Goal: Information Seeking & Learning: Learn about a topic

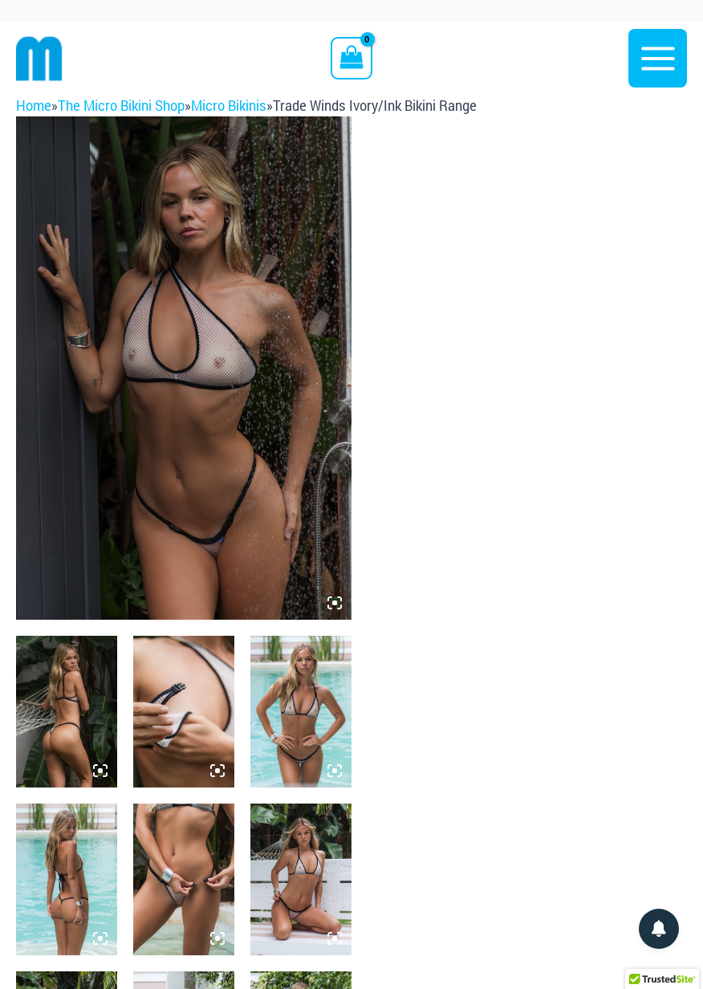
click at [340, 599] on icon at bounding box center [339, 598] width 3 height 3
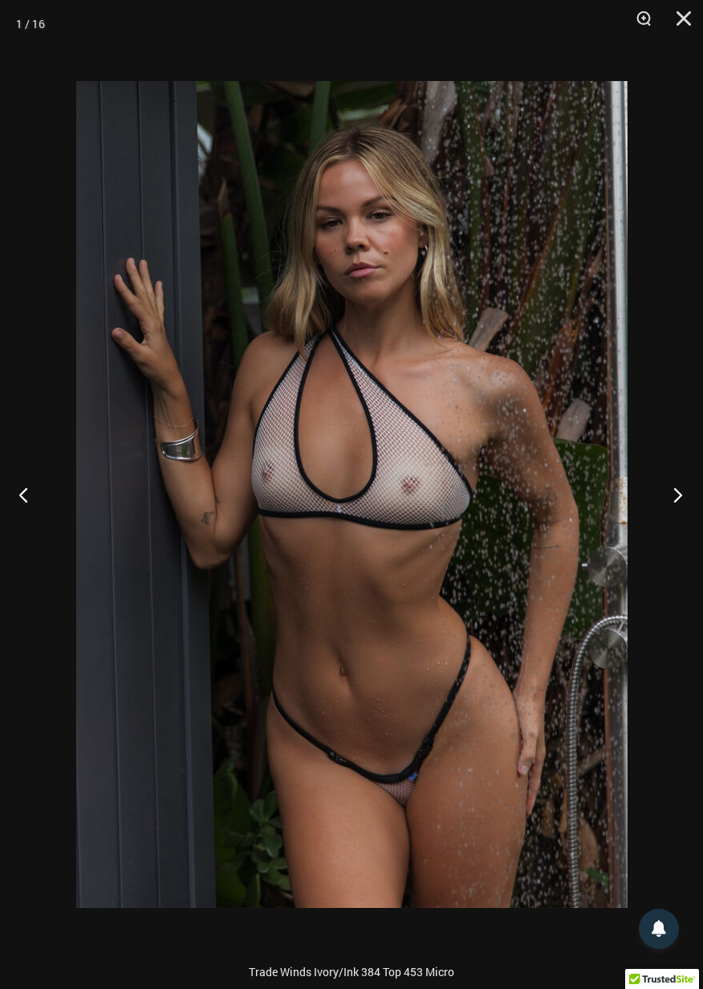
click at [676, 498] on button "Next" at bounding box center [673, 494] width 60 height 80
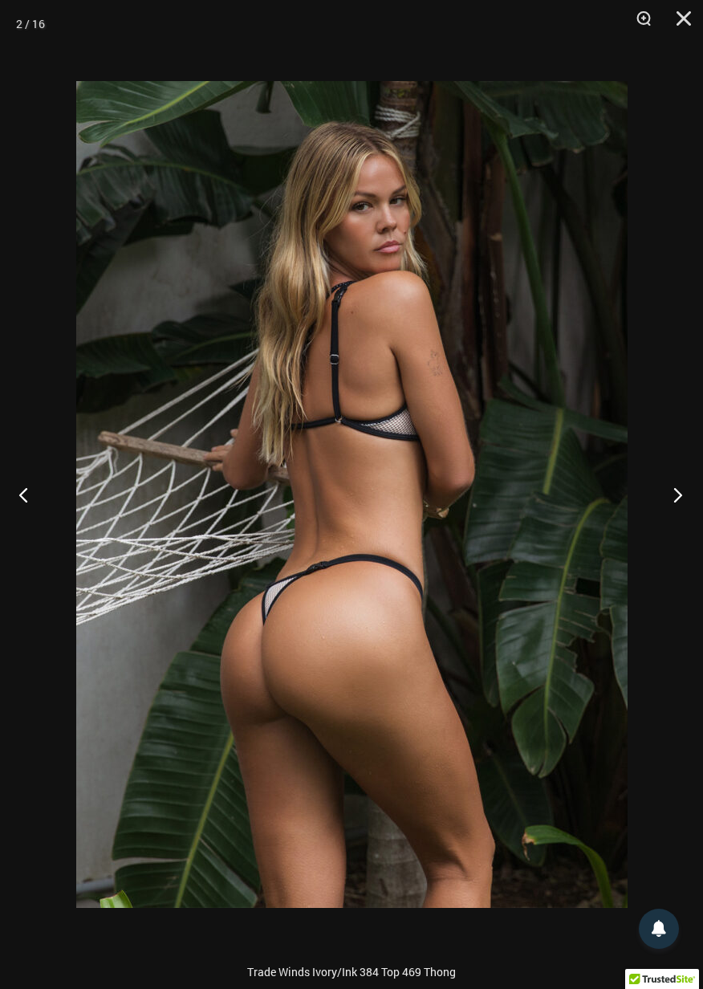
click at [672, 500] on button "Next" at bounding box center [673, 494] width 60 height 80
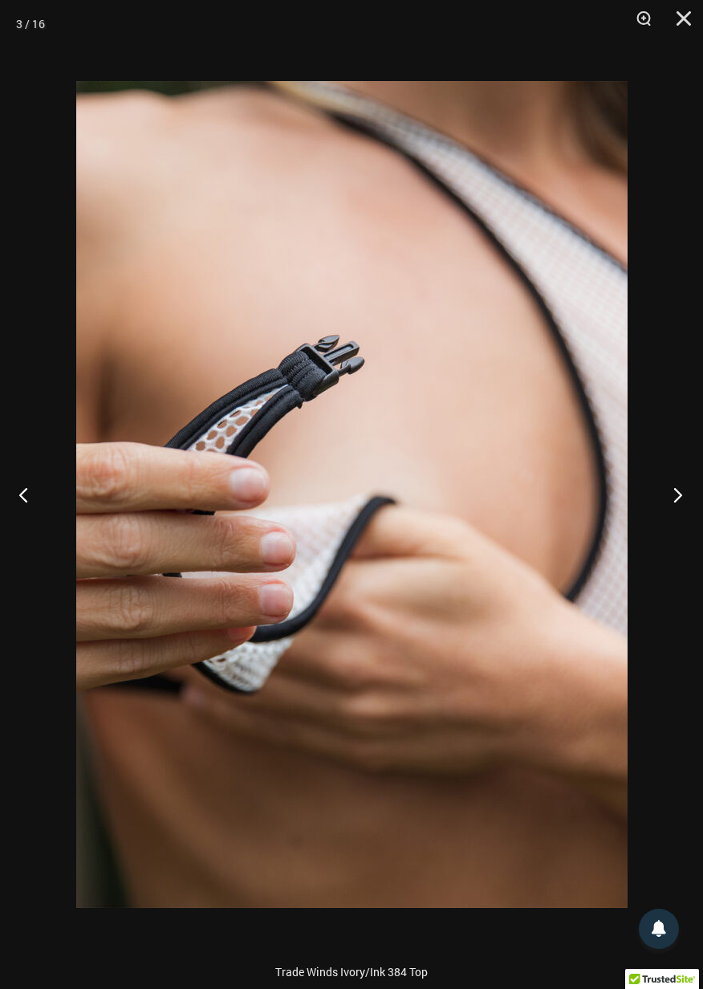
click at [675, 497] on button "Next" at bounding box center [673, 494] width 60 height 80
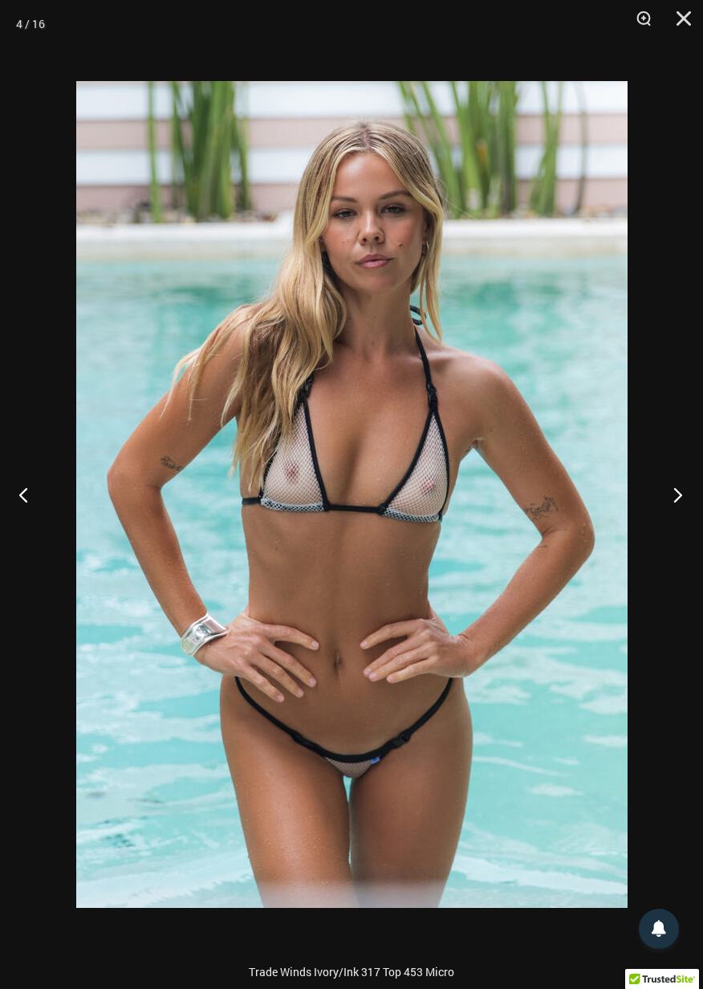
click at [679, 490] on button "Next" at bounding box center [673, 494] width 60 height 80
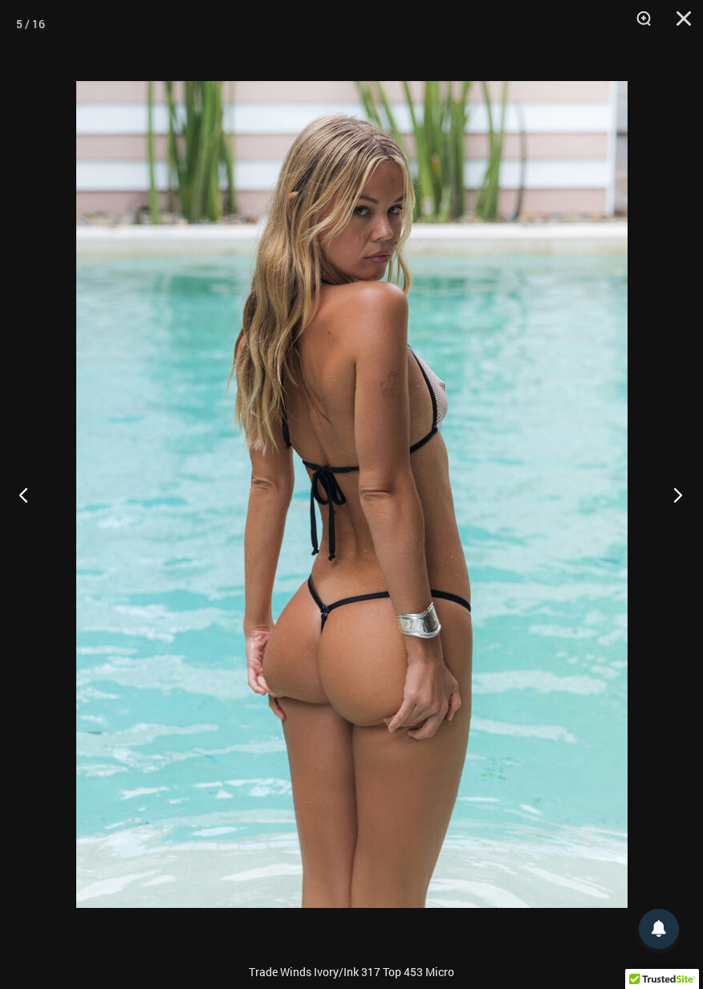
click at [676, 495] on button "Next" at bounding box center [673, 494] width 60 height 80
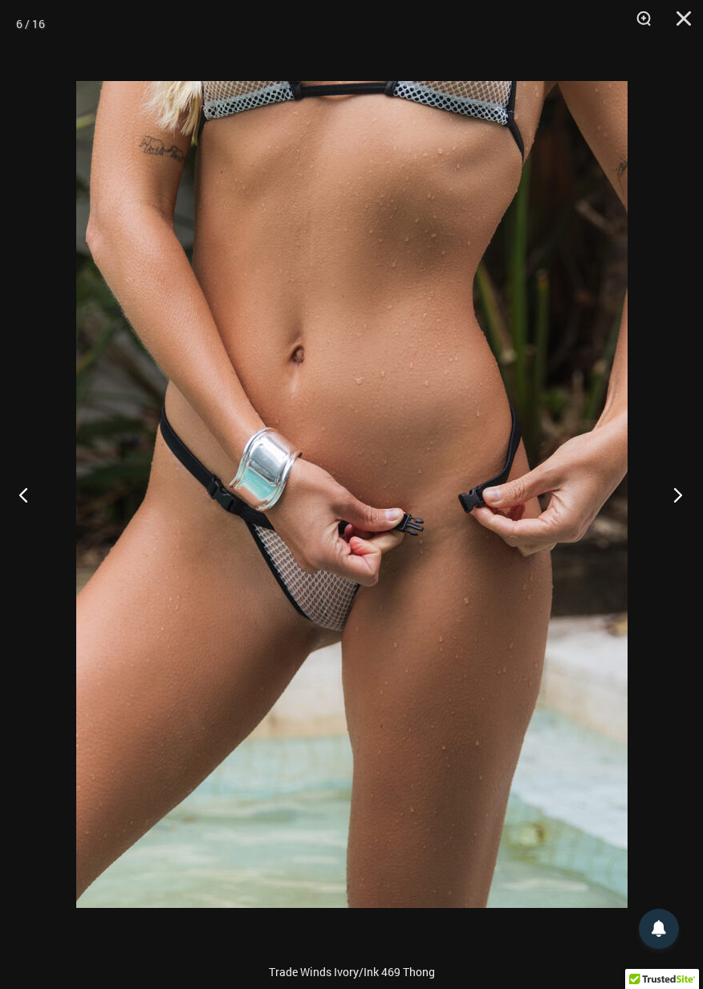
click at [681, 495] on button "Next" at bounding box center [673, 494] width 60 height 80
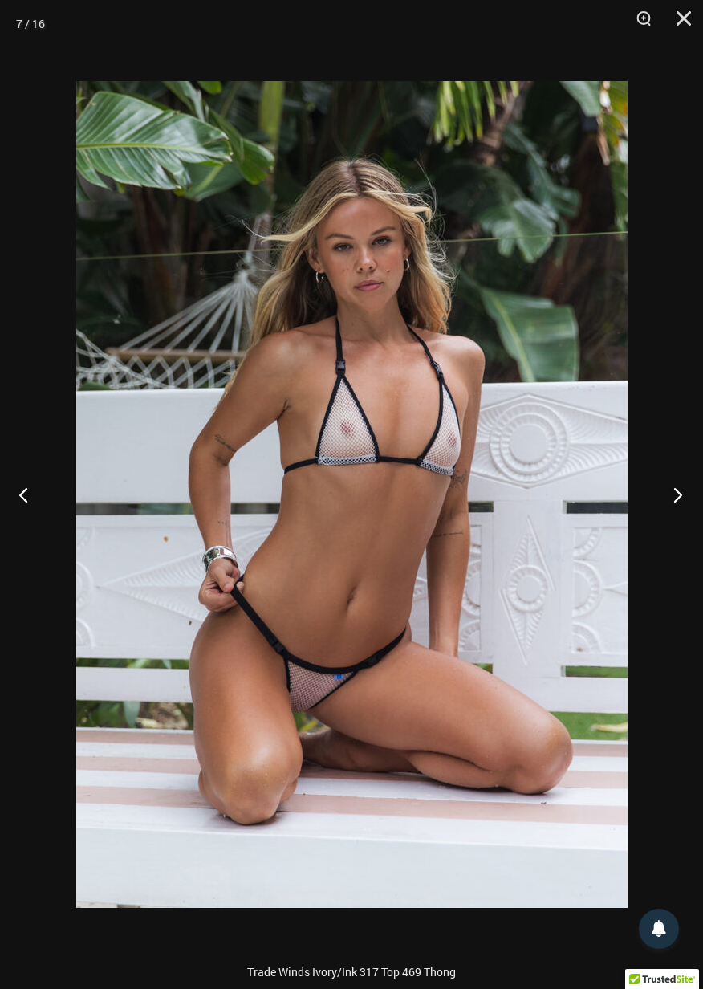
click at [681, 491] on button "Next" at bounding box center [673, 494] width 60 height 80
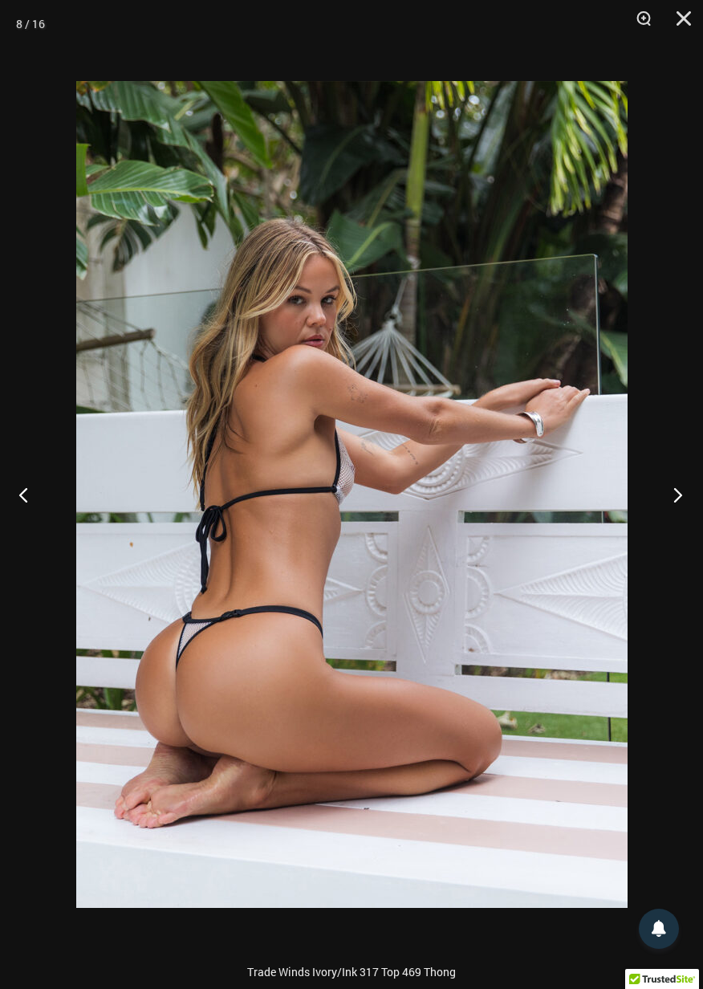
click at [676, 498] on button "Next" at bounding box center [673, 494] width 60 height 80
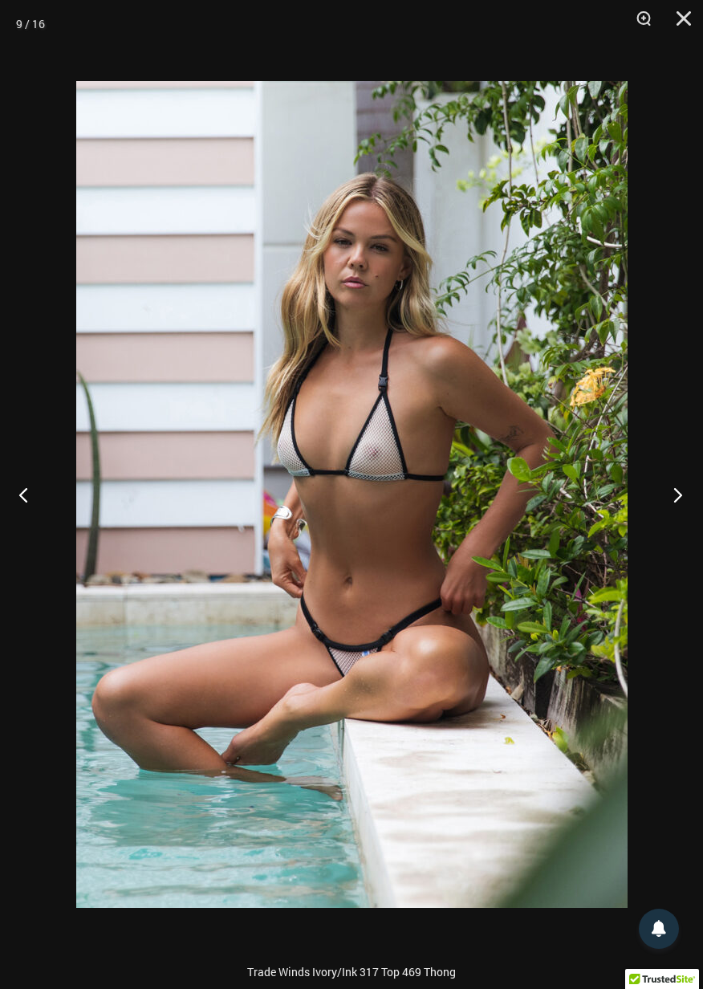
click at [684, 491] on button "Next" at bounding box center [673, 494] width 60 height 80
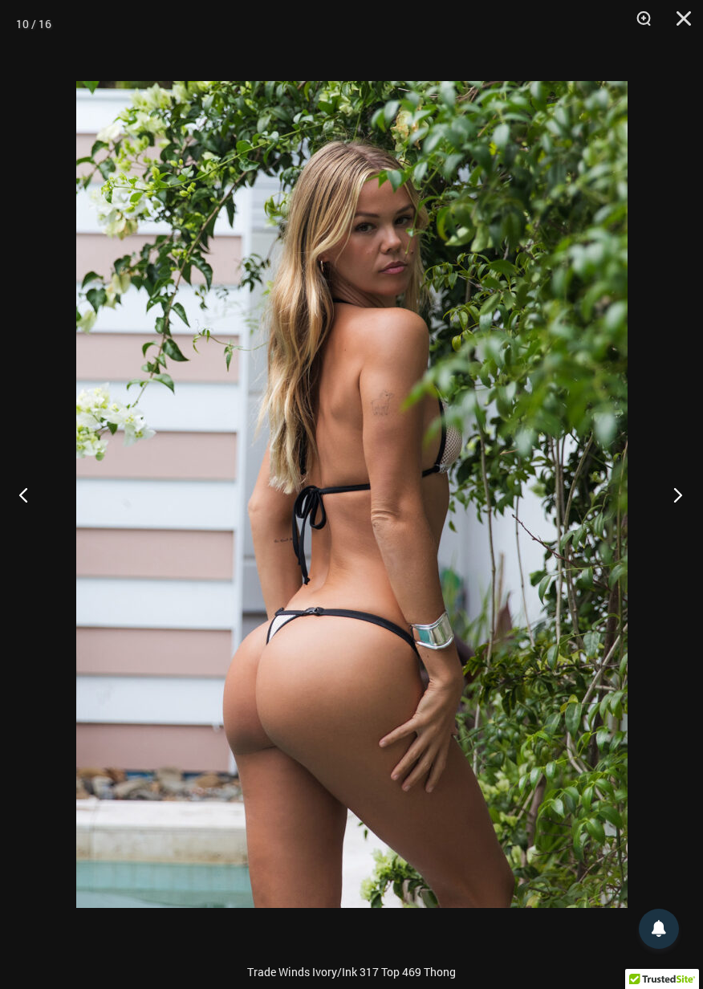
click at [676, 494] on button "Next" at bounding box center [673, 494] width 60 height 80
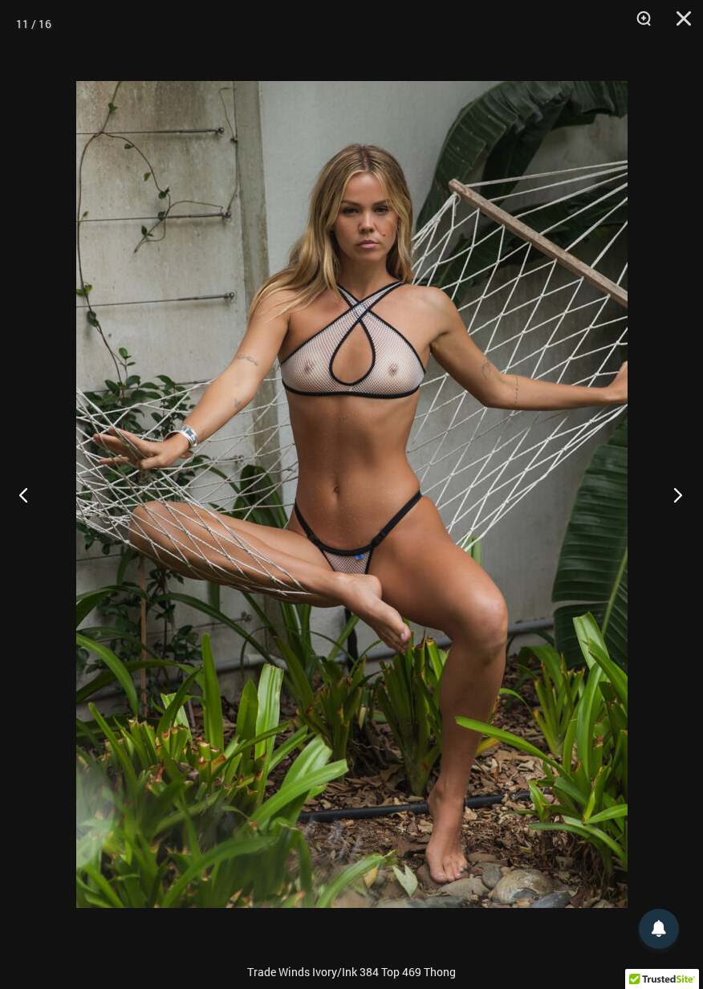
click at [684, 490] on button "Next" at bounding box center [673, 494] width 60 height 80
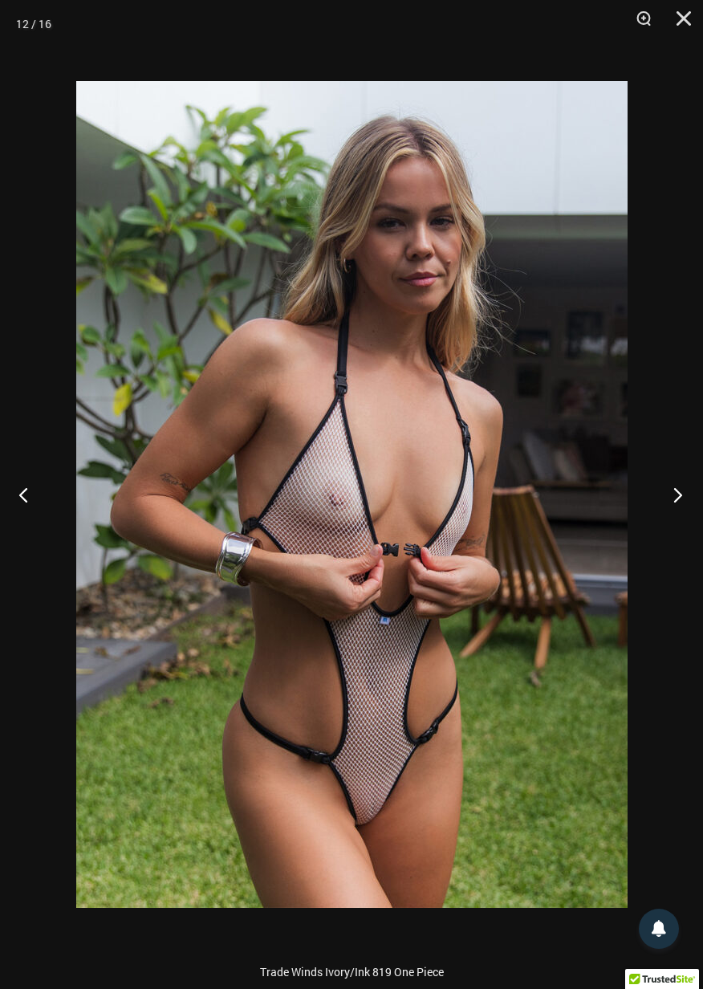
click at [689, 498] on button "Next" at bounding box center [673, 494] width 60 height 80
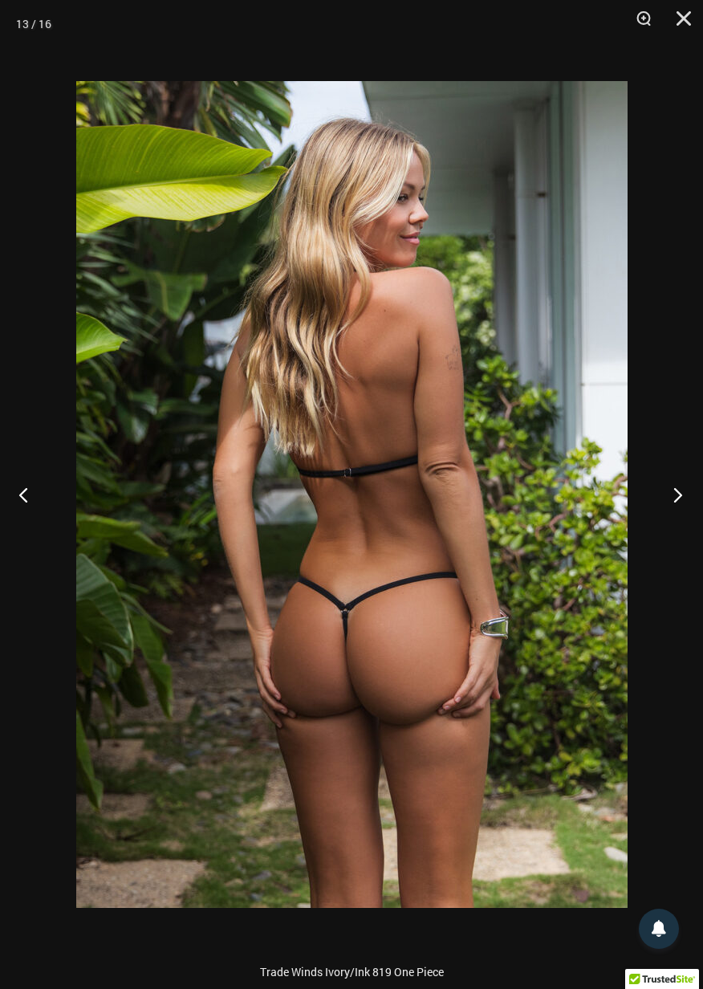
click at [676, 493] on button "Next" at bounding box center [673, 494] width 60 height 80
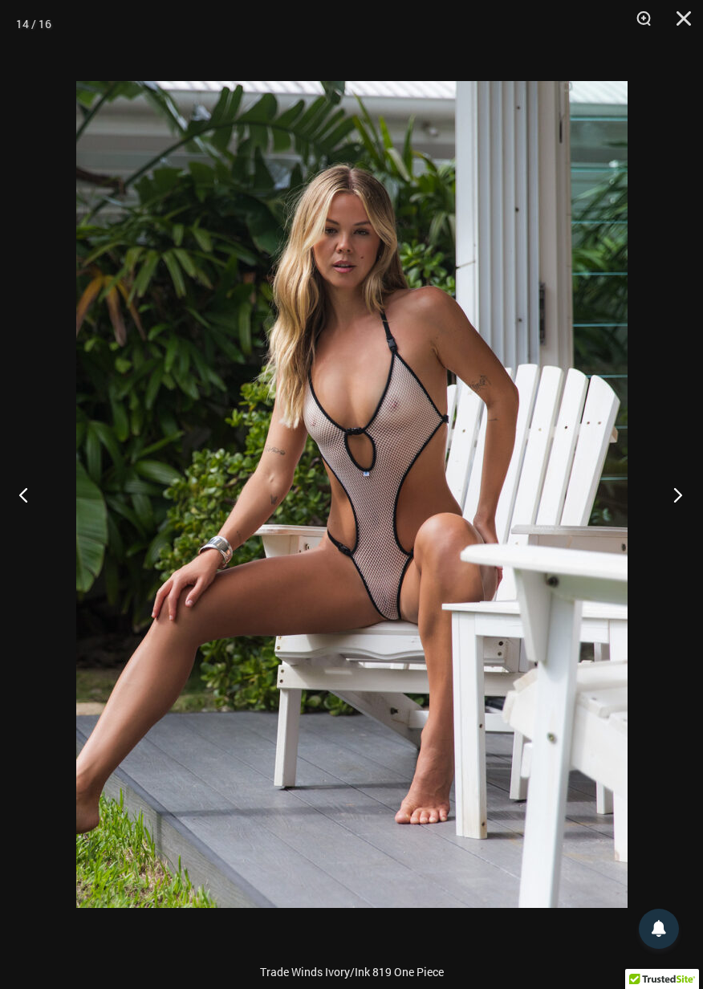
click at [685, 494] on button "Next" at bounding box center [673, 494] width 60 height 80
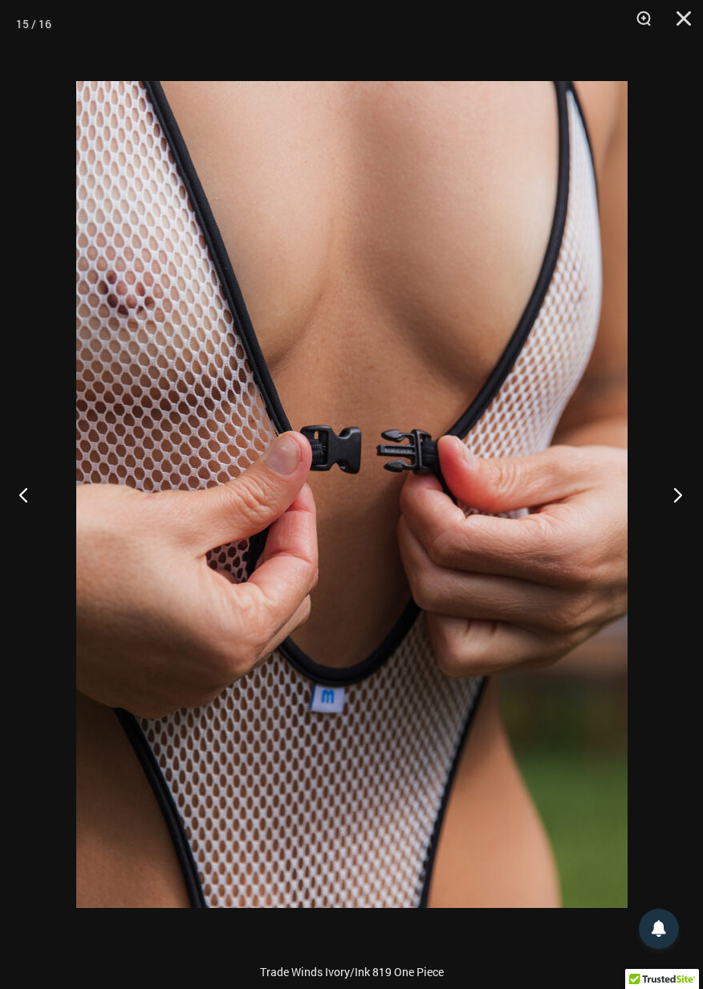
click at [678, 496] on button "Next" at bounding box center [673, 494] width 60 height 80
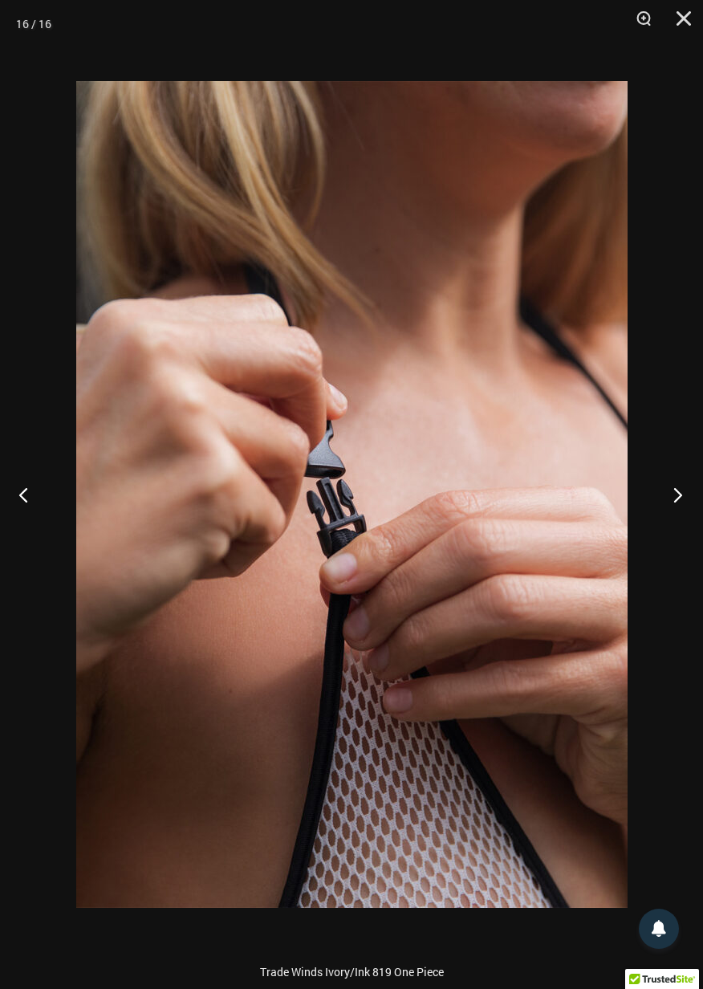
click at [680, 494] on button "Next" at bounding box center [673, 494] width 60 height 80
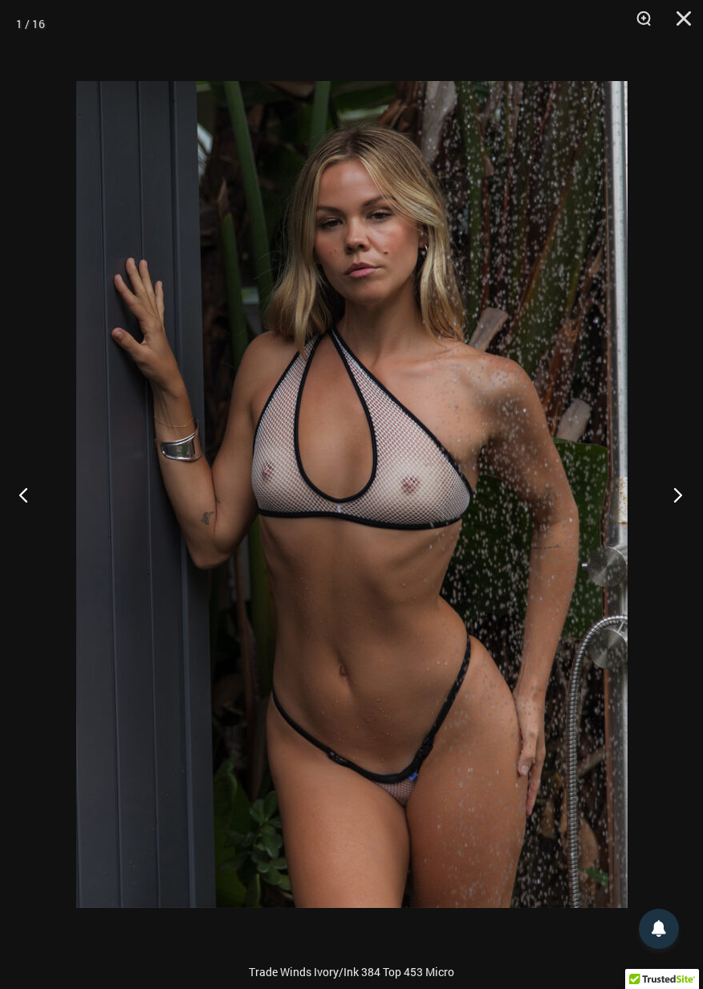
click at [675, 499] on button "Next" at bounding box center [673, 494] width 60 height 80
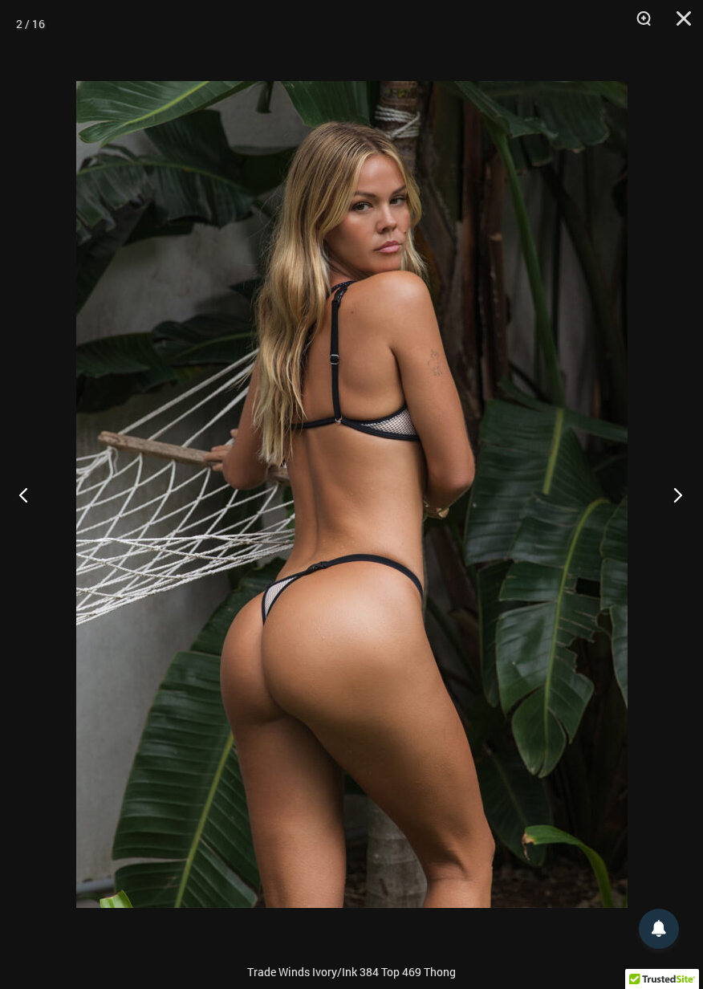
click at [679, 500] on button "Next" at bounding box center [673, 494] width 60 height 80
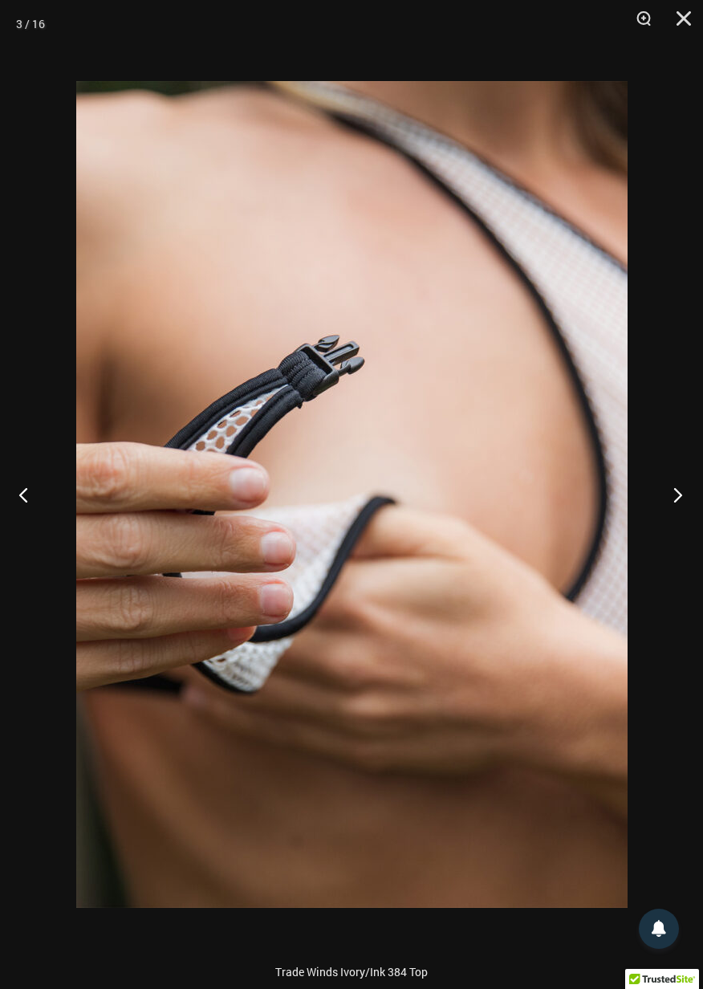
click at [672, 499] on button "Next" at bounding box center [673, 494] width 60 height 80
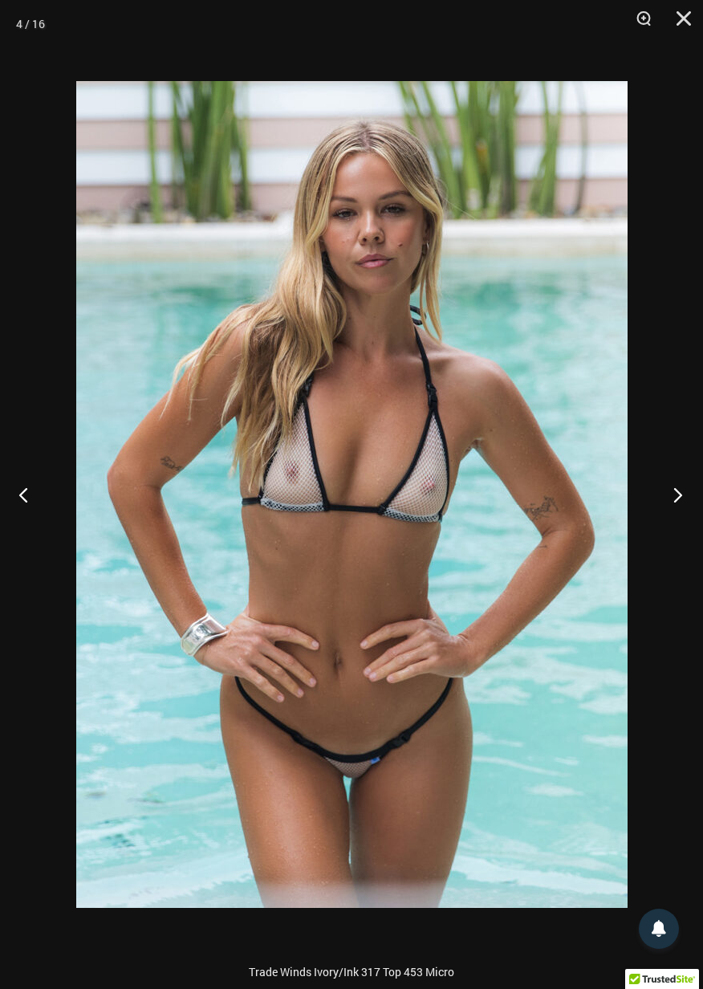
click at [678, 498] on button "Next" at bounding box center [673, 494] width 60 height 80
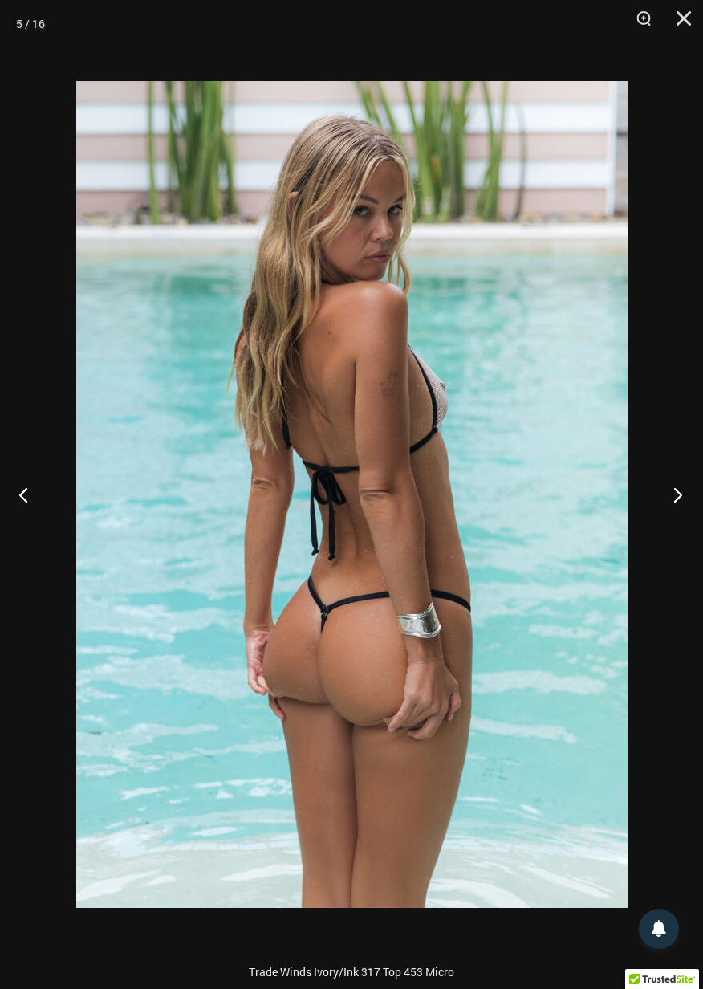
click at [679, 498] on button "Next" at bounding box center [673, 494] width 60 height 80
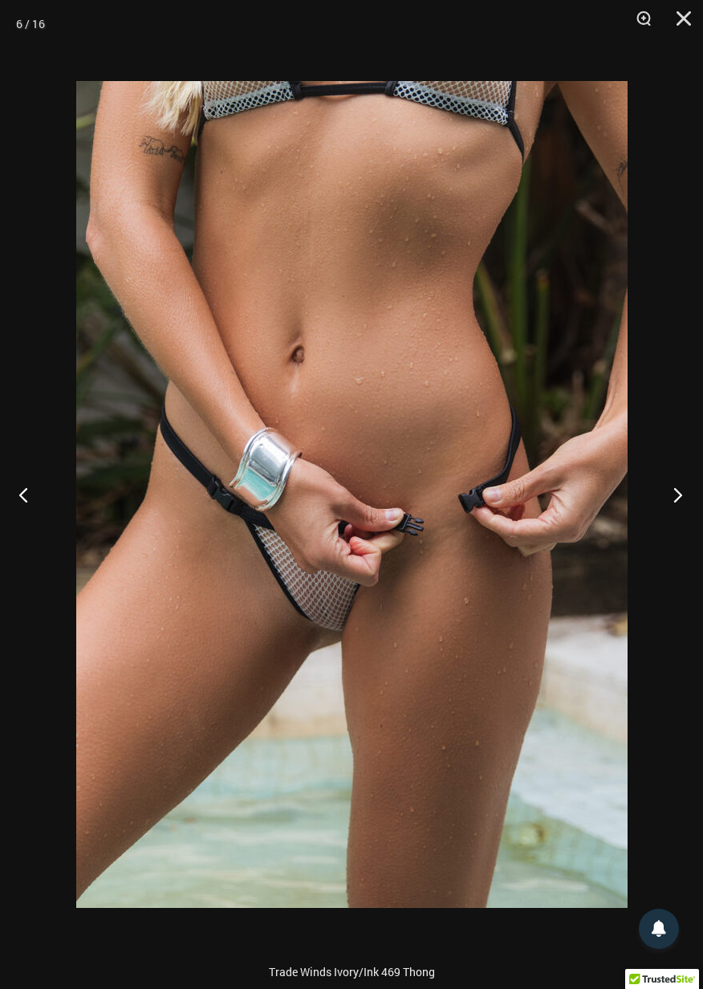
click at [684, 496] on button "Next" at bounding box center [673, 494] width 60 height 80
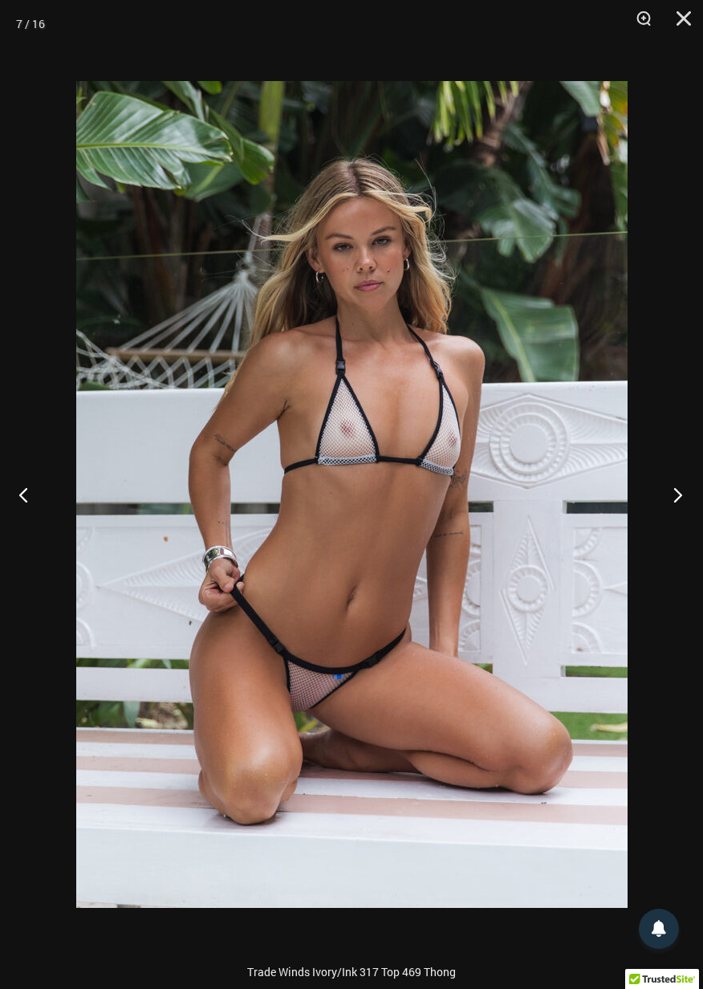
click at [686, 498] on button "Next" at bounding box center [673, 494] width 60 height 80
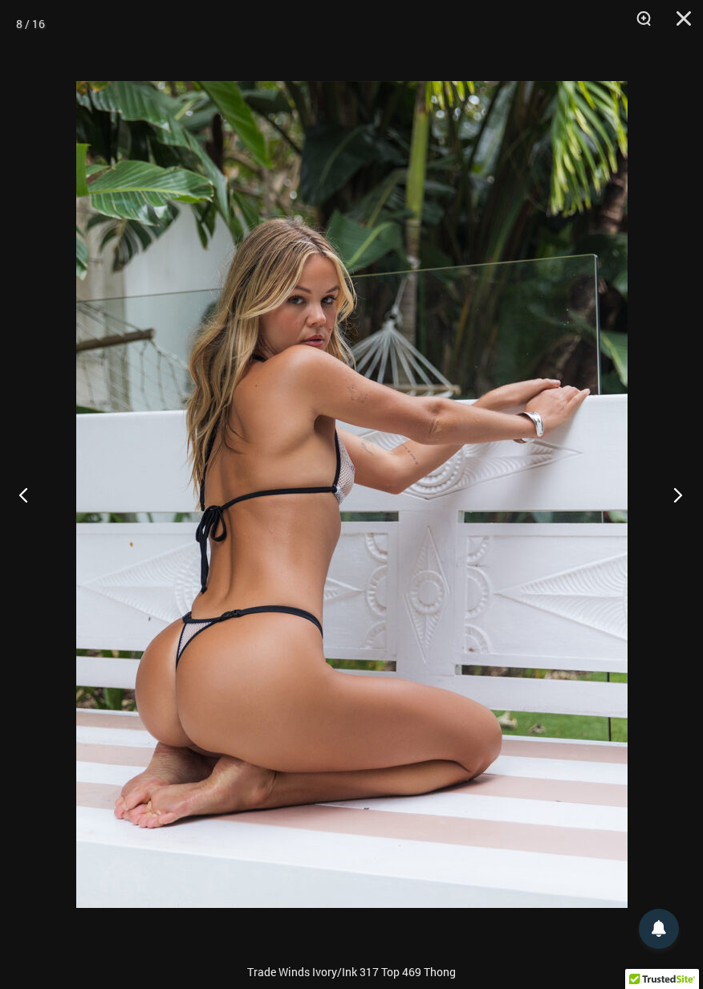
click at [685, 491] on button "Next" at bounding box center [673, 494] width 60 height 80
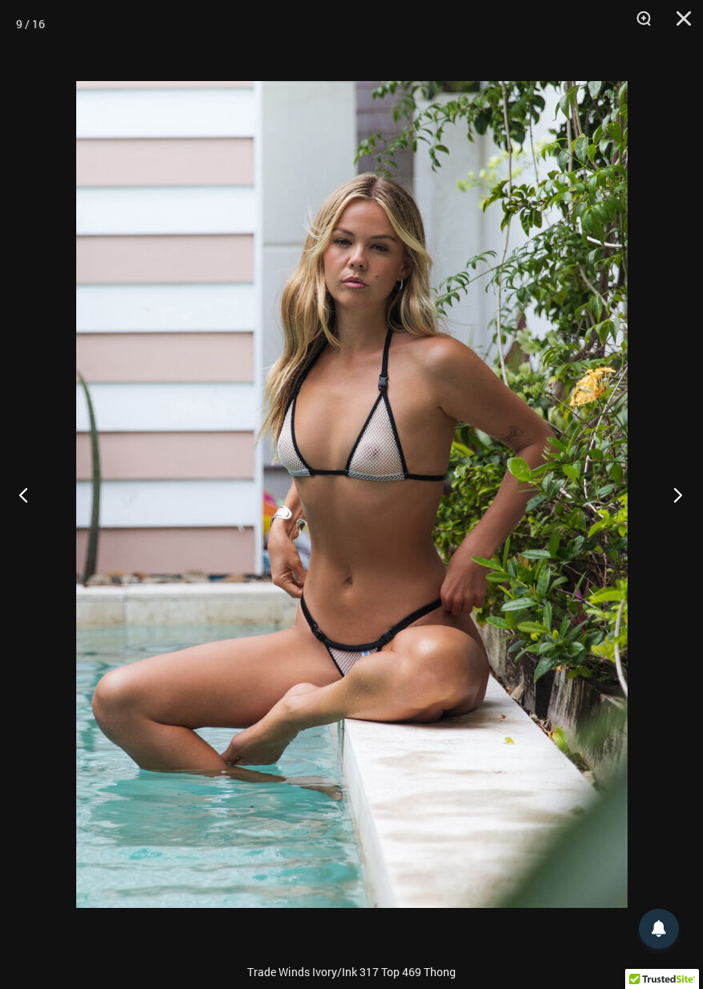
click at [685, 496] on button "Next" at bounding box center [673, 494] width 60 height 80
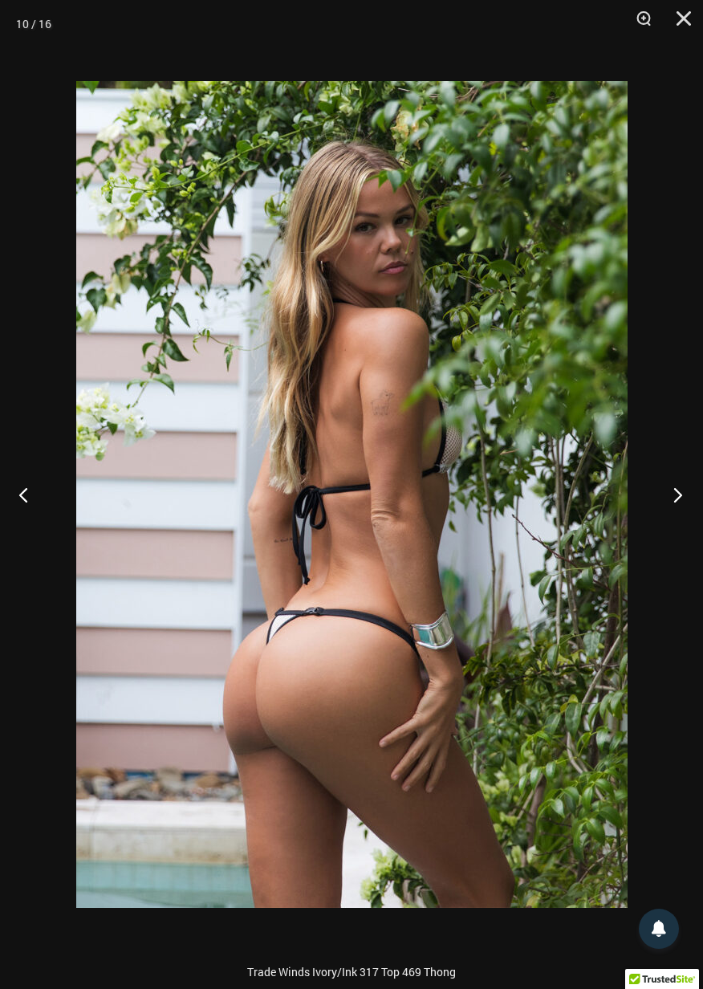
click at [681, 494] on button "Next" at bounding box center [673, 494] width 60 height 80
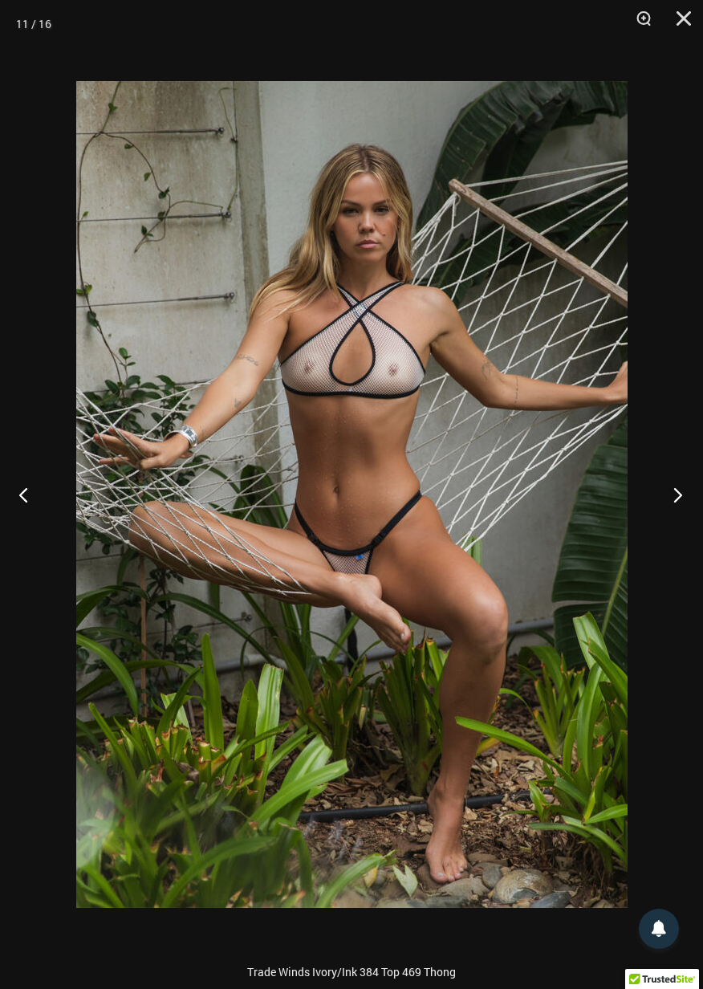
click at [677, 505] on button "Next" at bounding box center [673, 494] width 60 height 80
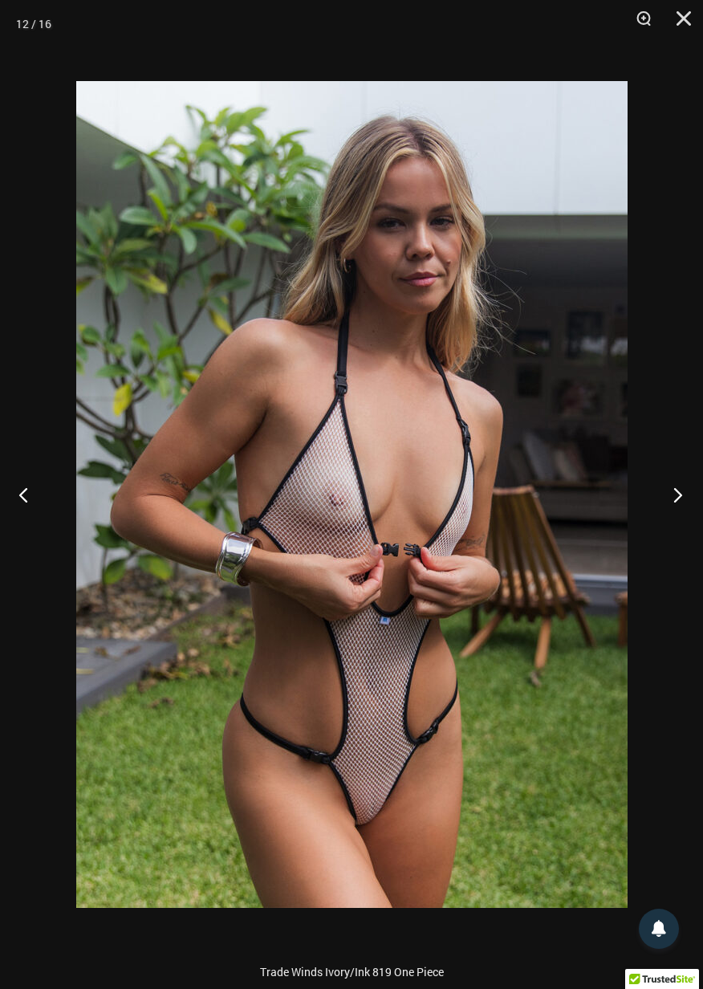
click at [679, 504] on button "Next" at bounding box center [673, 494] width 60 height 80
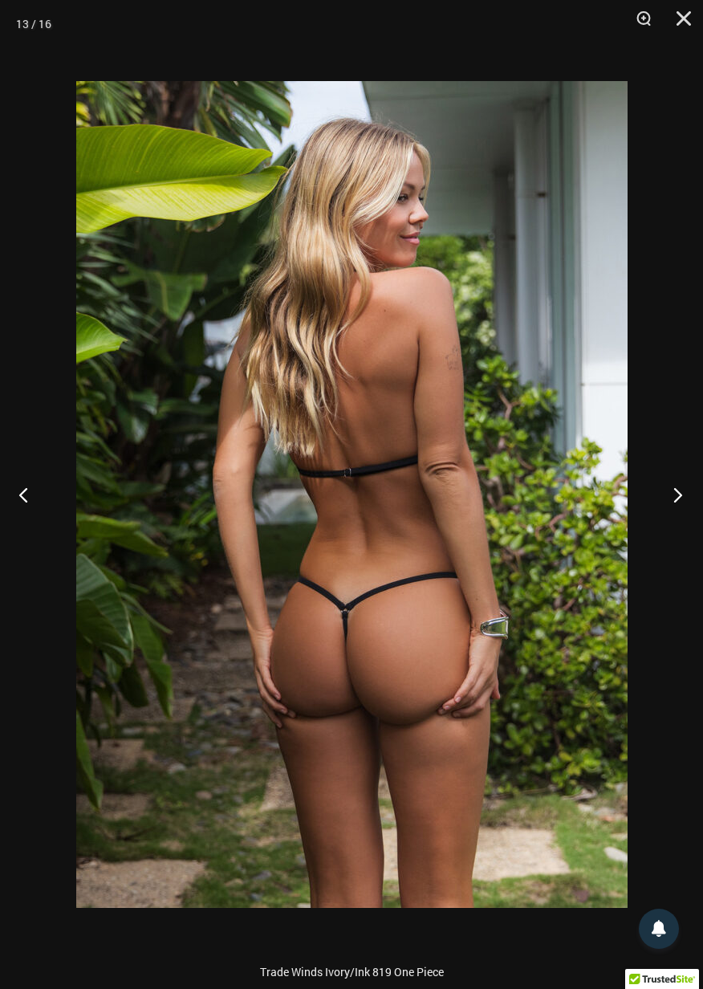
click at [685, 494] on button "Next" at bounding box center [673, 494] width 60 height 80
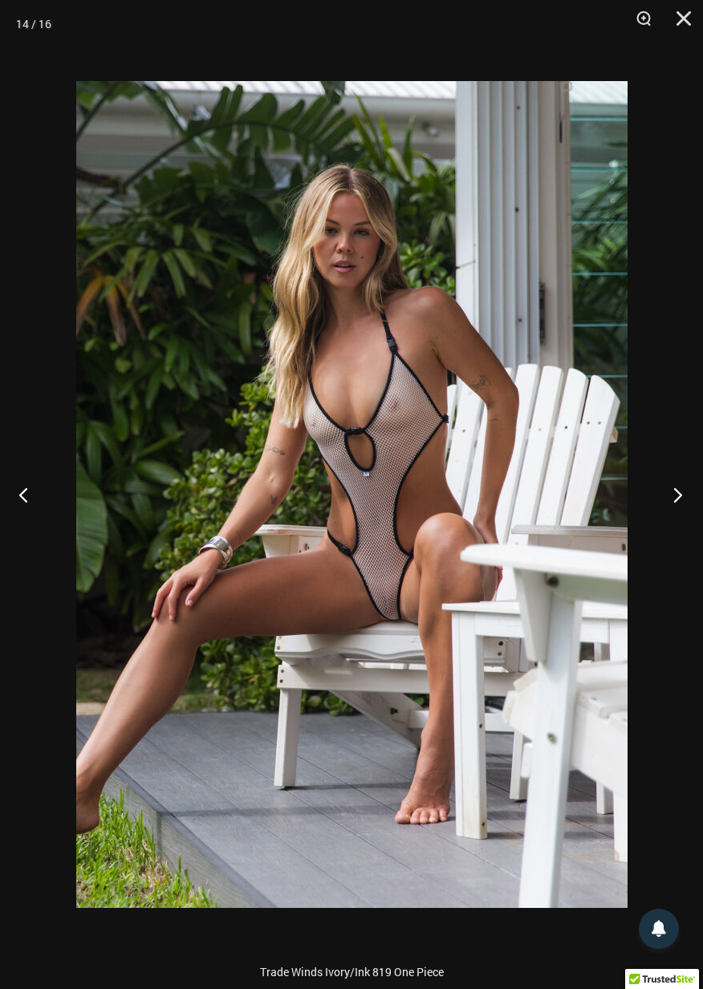
click at [692, 494] on button "Next" at bounding box center [673, 494] width 60 height 80
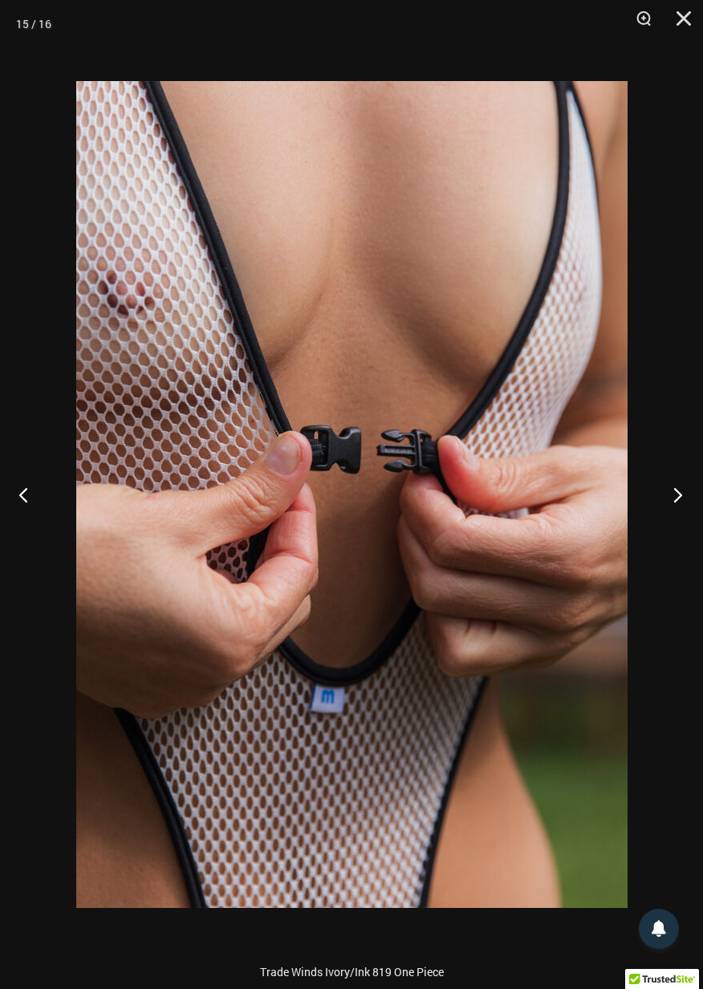
click at [693, 492] on button "Next" at bounding box center [673, 494] width 60 height 80
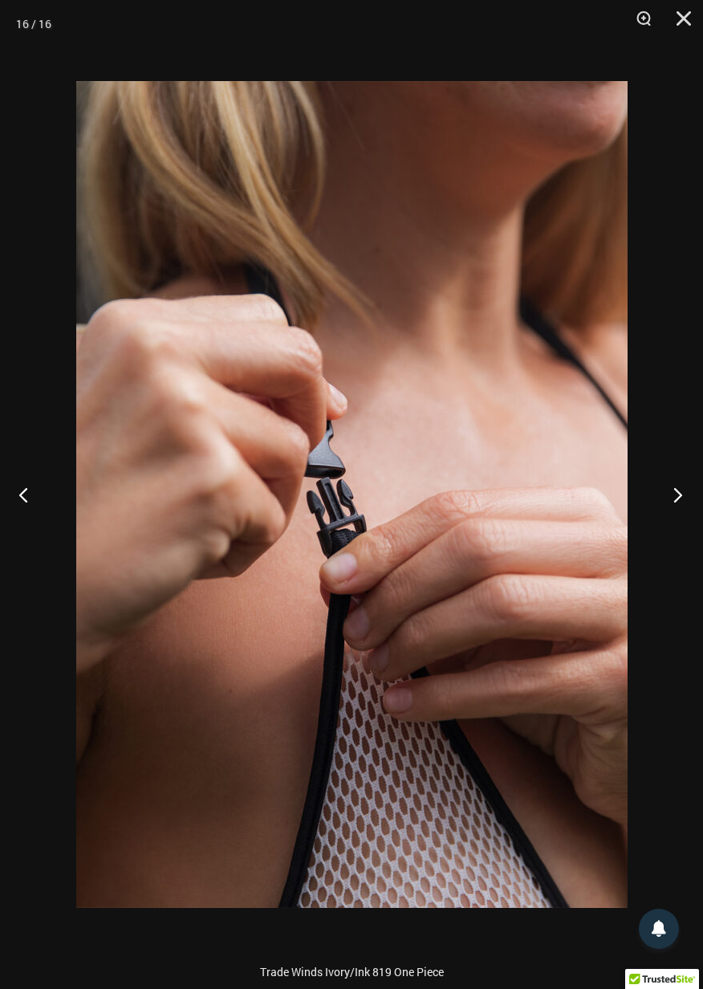
click at [692, 490] on button "Next" at bounding box center [673, 494] width 60 height 80
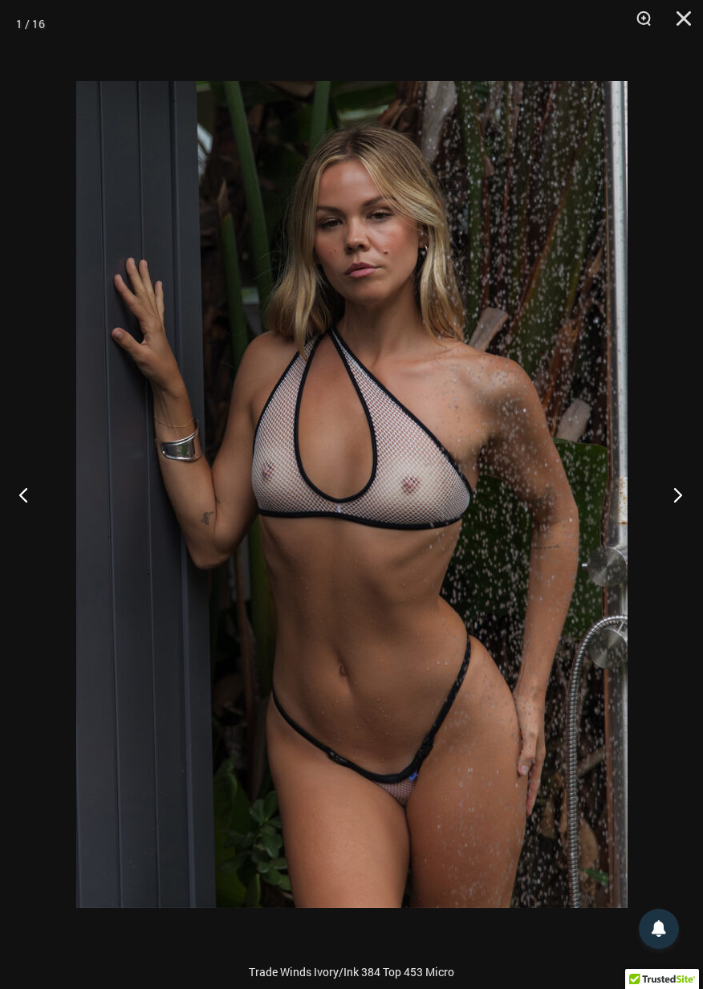
click at [695, 495] on button "Next" at bounding box center [673, 494] width 60 height 80
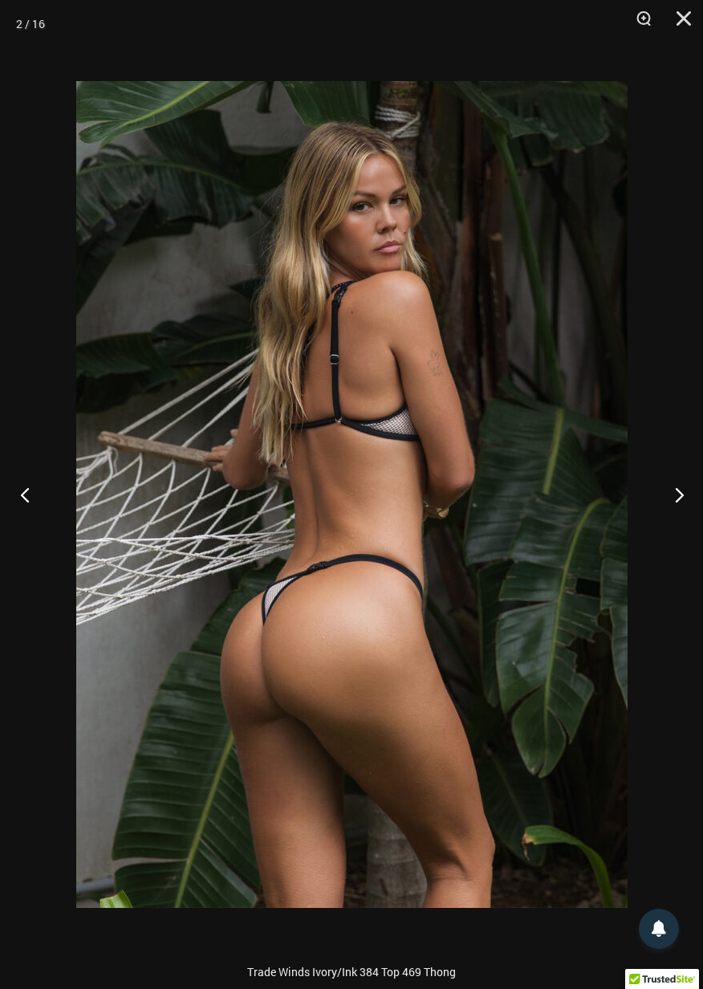
click at [24, 502] on button "Previous" at bounding box center [30, 494] width 60 height 80
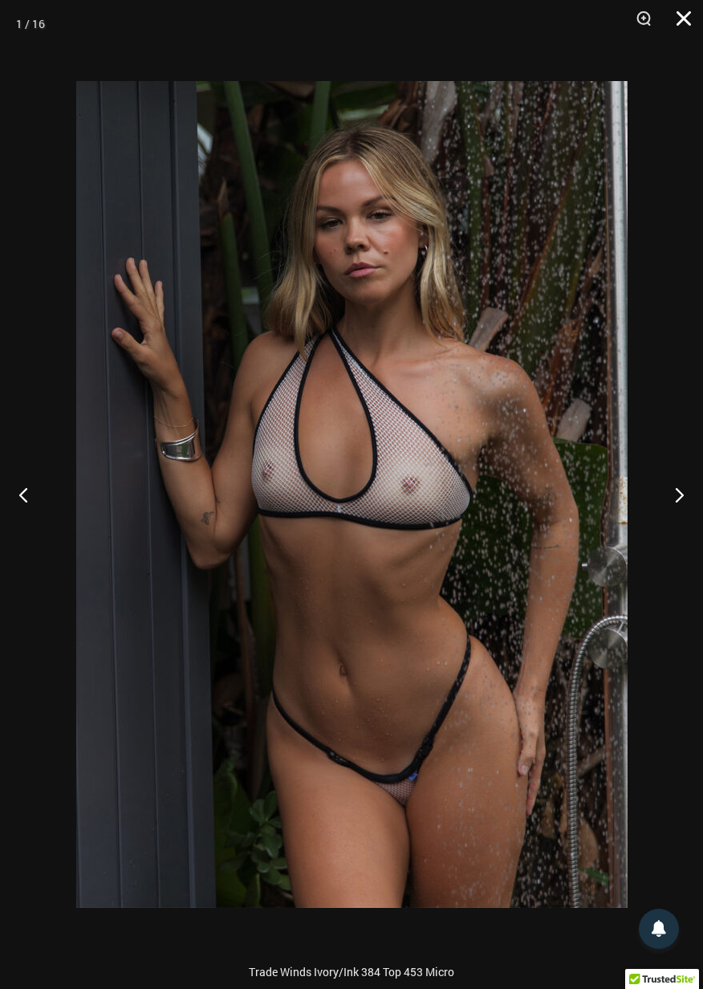
click at [682, 29] on button "Close" at bounding box center [678, 24] width 40 height 48
